Goal: Task Accomplishment & Management: Use online tool/utility

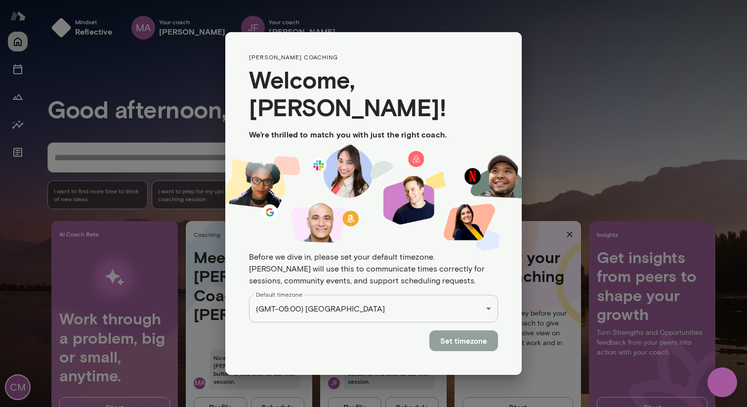
click at [461, 330] on button "Set timezone" at bounding box center [463, 340] width 69 height 21
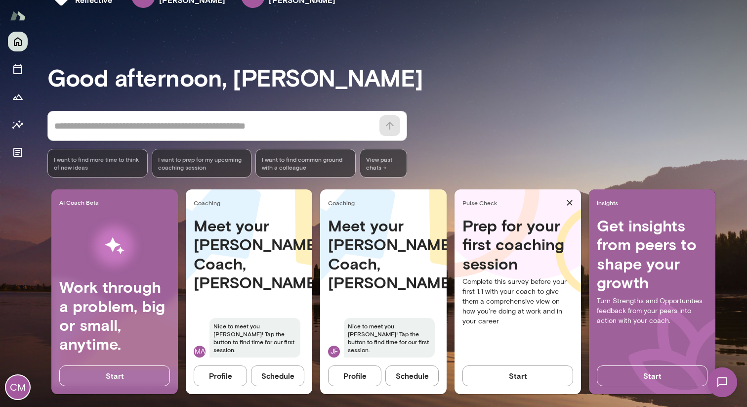
scroll to position [39, 0]
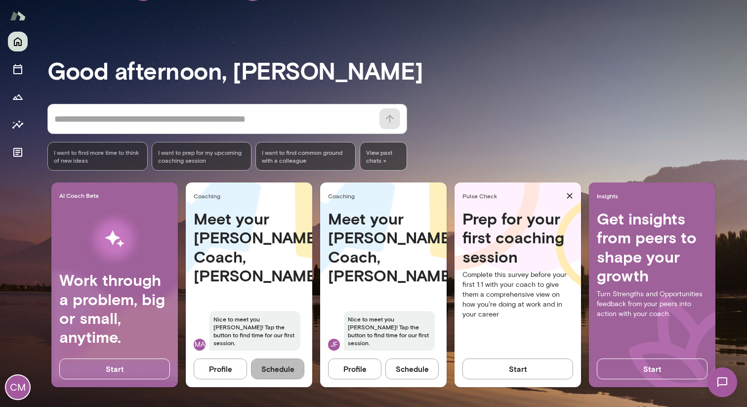
click at [276, 371] on button "Schedule" at bounding box center [277, 368] width 53 height 21
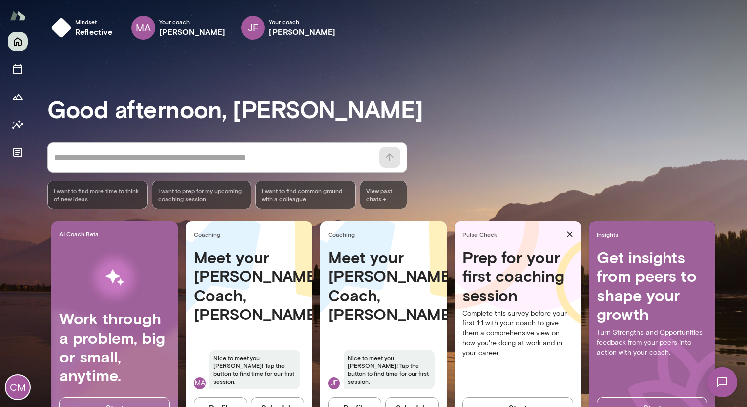
scroll to position [39, 0]
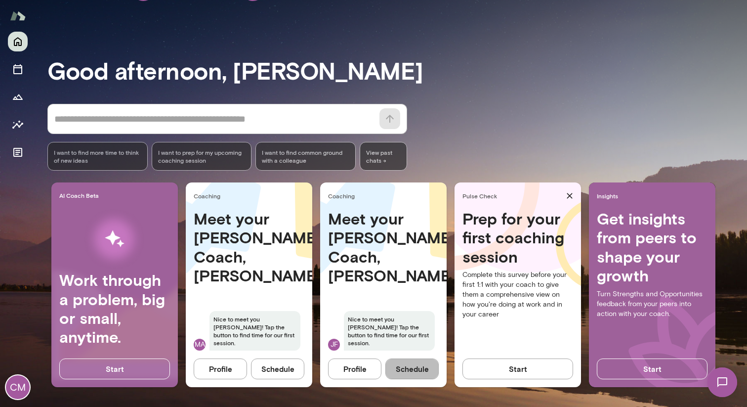
click at [414, 369] on button "Schedule" at bounding box center [411, 368] width 53 height 21
